Goal: Task Accomplishment & Management: Complete application form

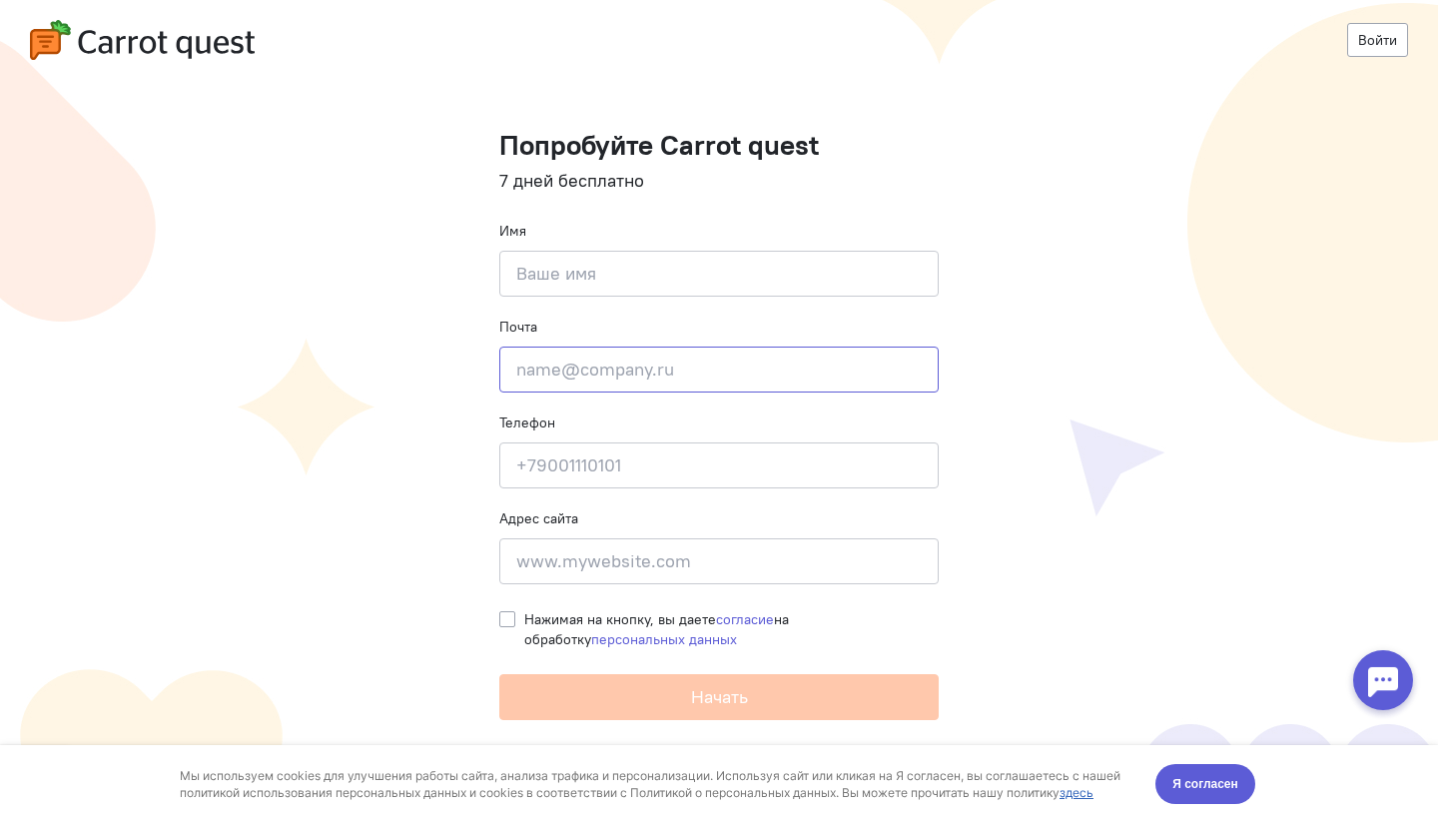
click at [597, 380] on input "email" at bounding box center [718, 370] width 439 height 46
type input "[EMAIL_ADDRESS][DOMAIN_NAME]"
type input "[PERSON_NAME]"
type input "[PHONE_NUMBER]"
click at [524, 617] on label "Нажимая на кнопку, вы даете согласие на обработку персональных данных" at bounding box center [731, 629] width 414 height 40
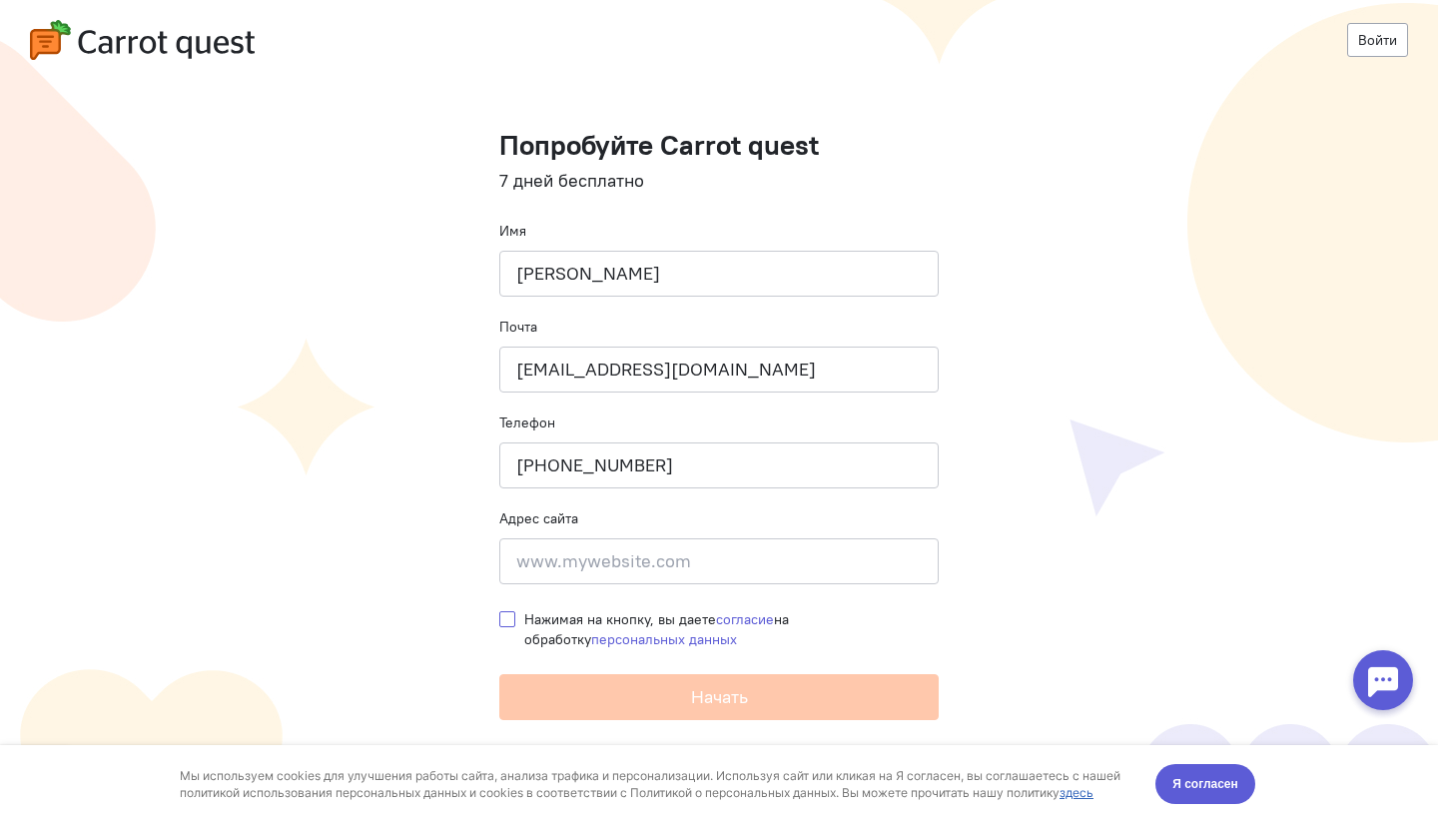
click at [506, 617] on input "Нажимая на кнопку, вы даете согласие на обработку персональных данных" at bounding box center [507, 618] width 16 height 18
checkbox input "true"
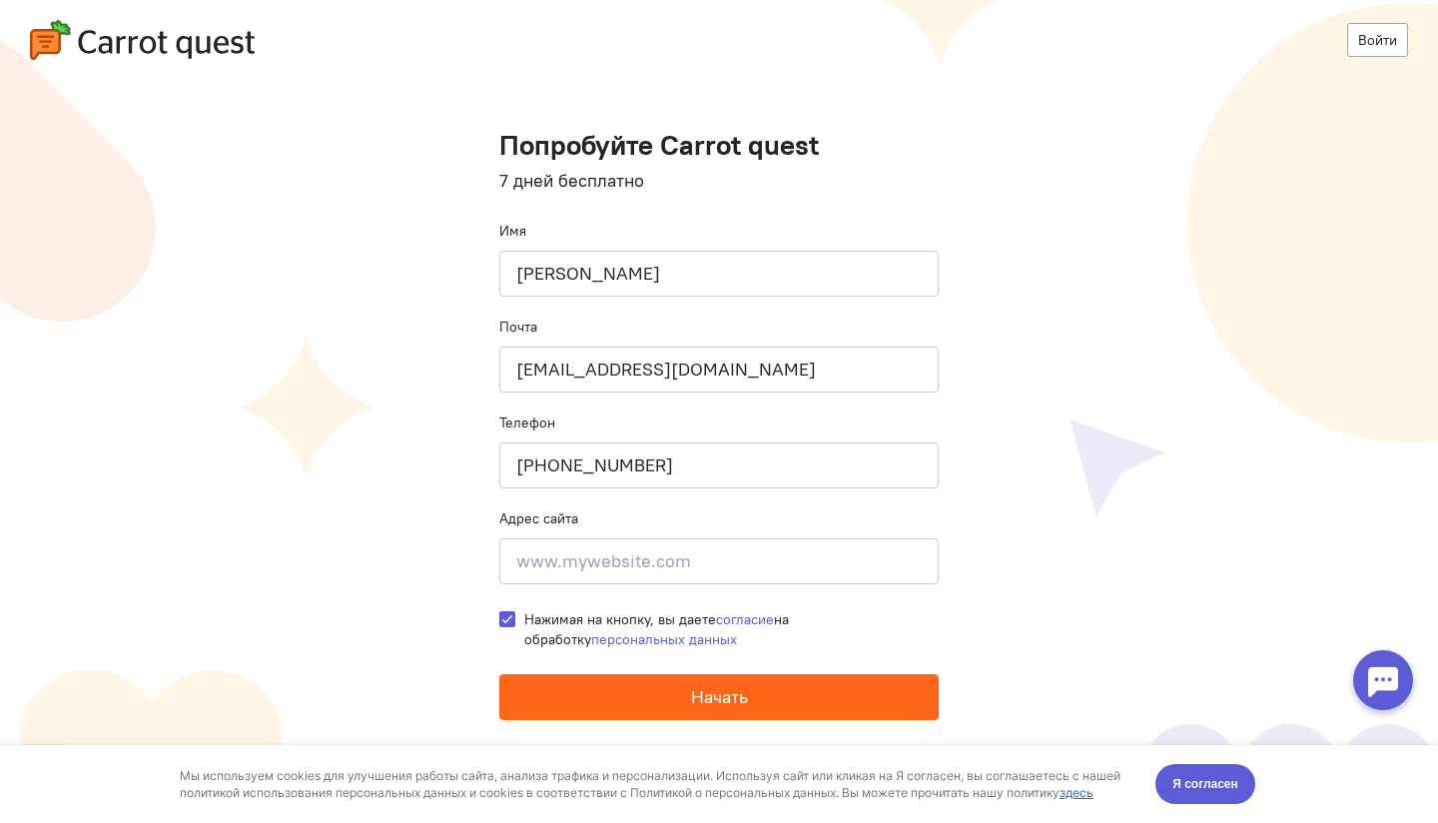
click at [699, 711] on button "Начать" at bounding box center [718, 697] width 439 height 46
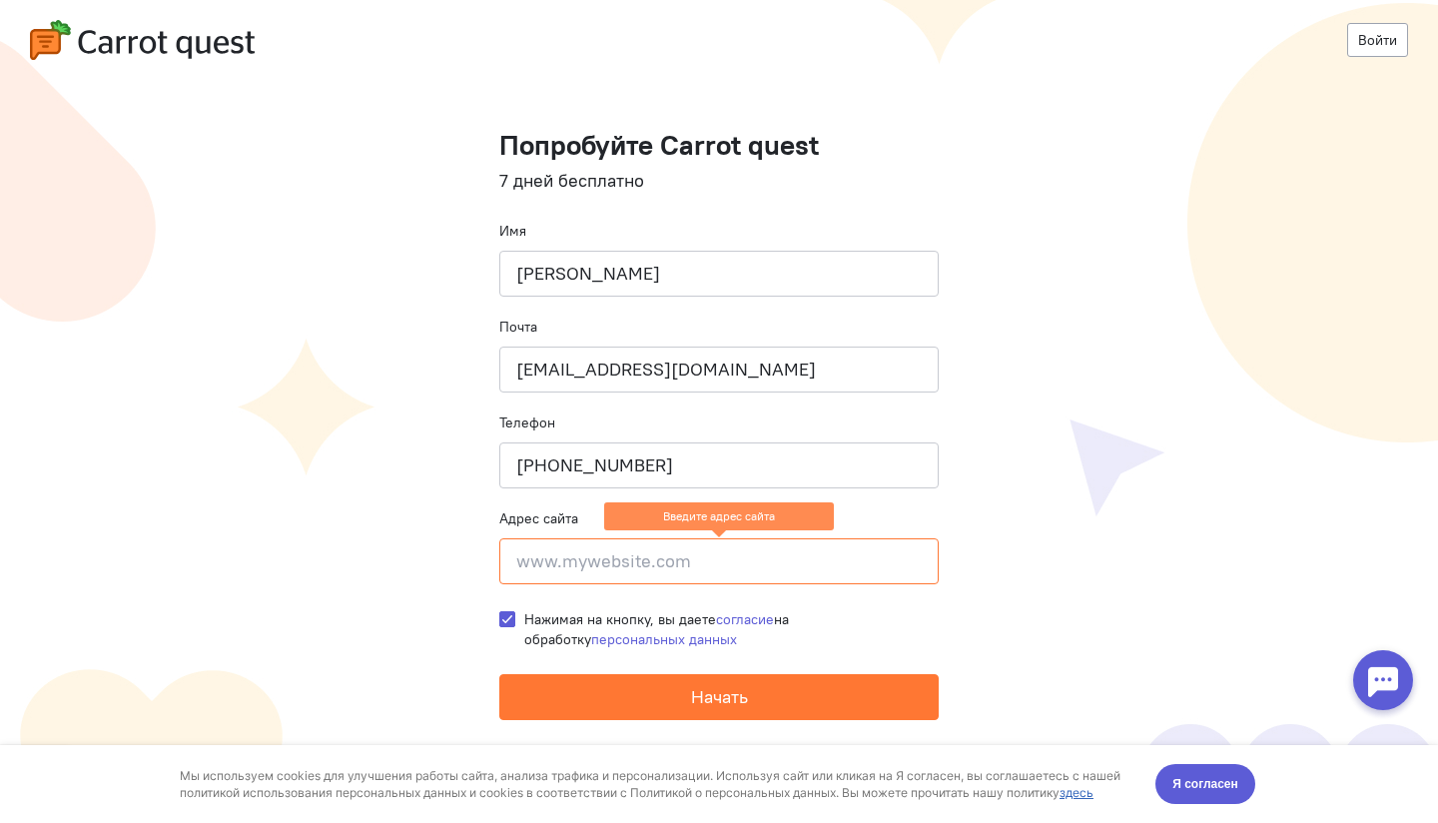
click at [603, 562] on input at bounding box center [718, 561] width 439 height 46
type input "у"
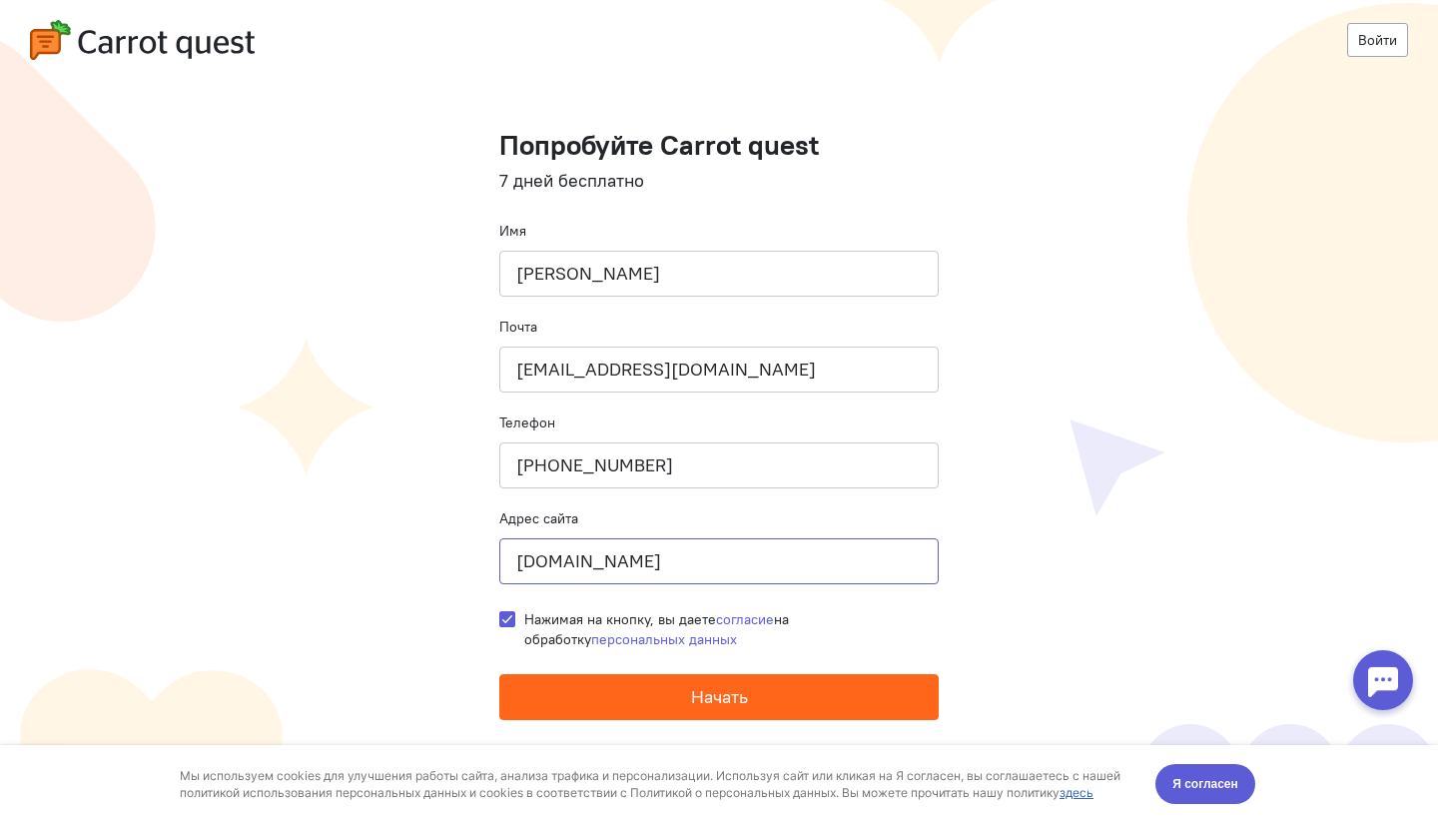
type input "[DOMAIN_NAME]"
click at [708, 709] on button "Начать" at bounding box center [718, 697] width 439 height 46
